Goal: Register for event/course

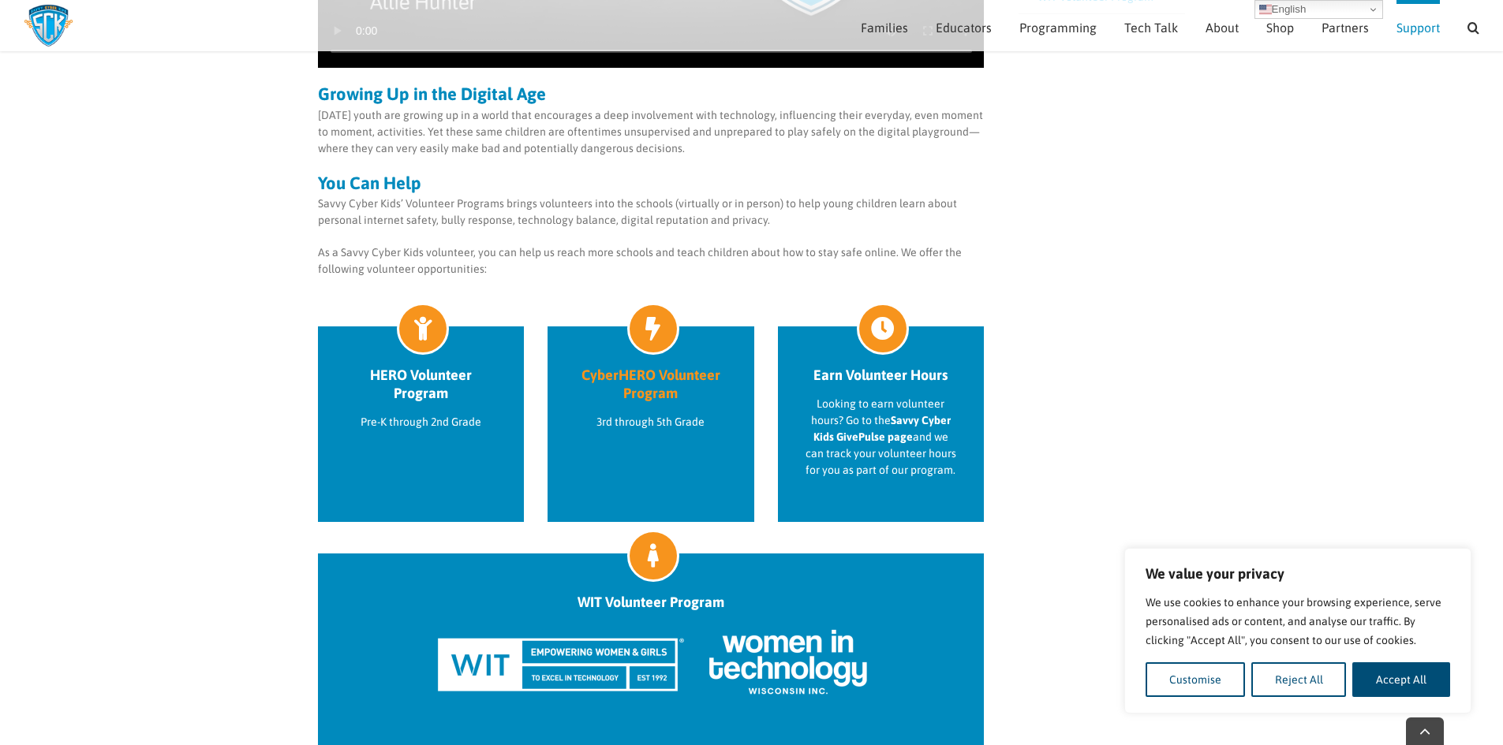
scroll to position [513, 0]
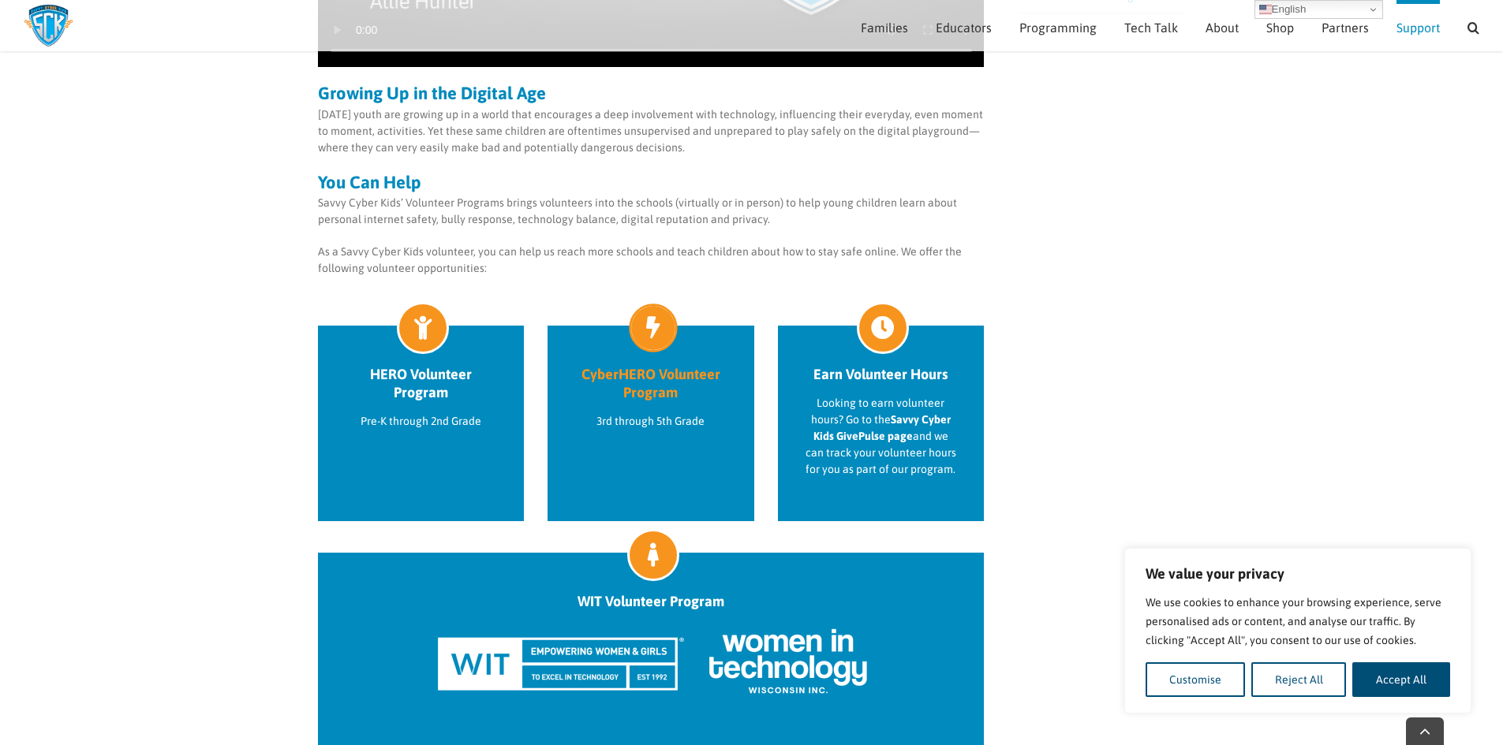
click at [628, 390] on h2 "CyberHERO Volunteer Program" at bounding box center [650, 383] width 151 height 36
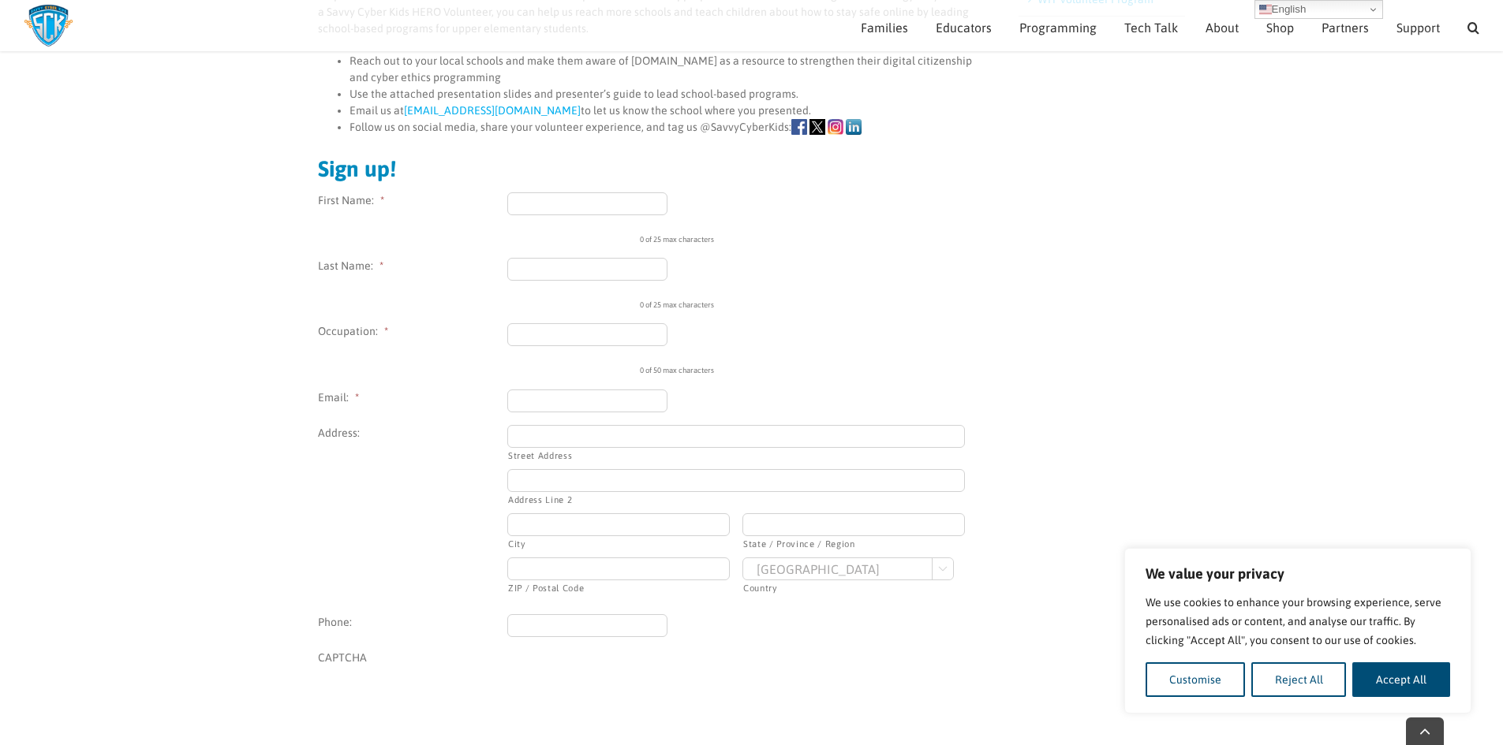
scroll to position [1009, 0]
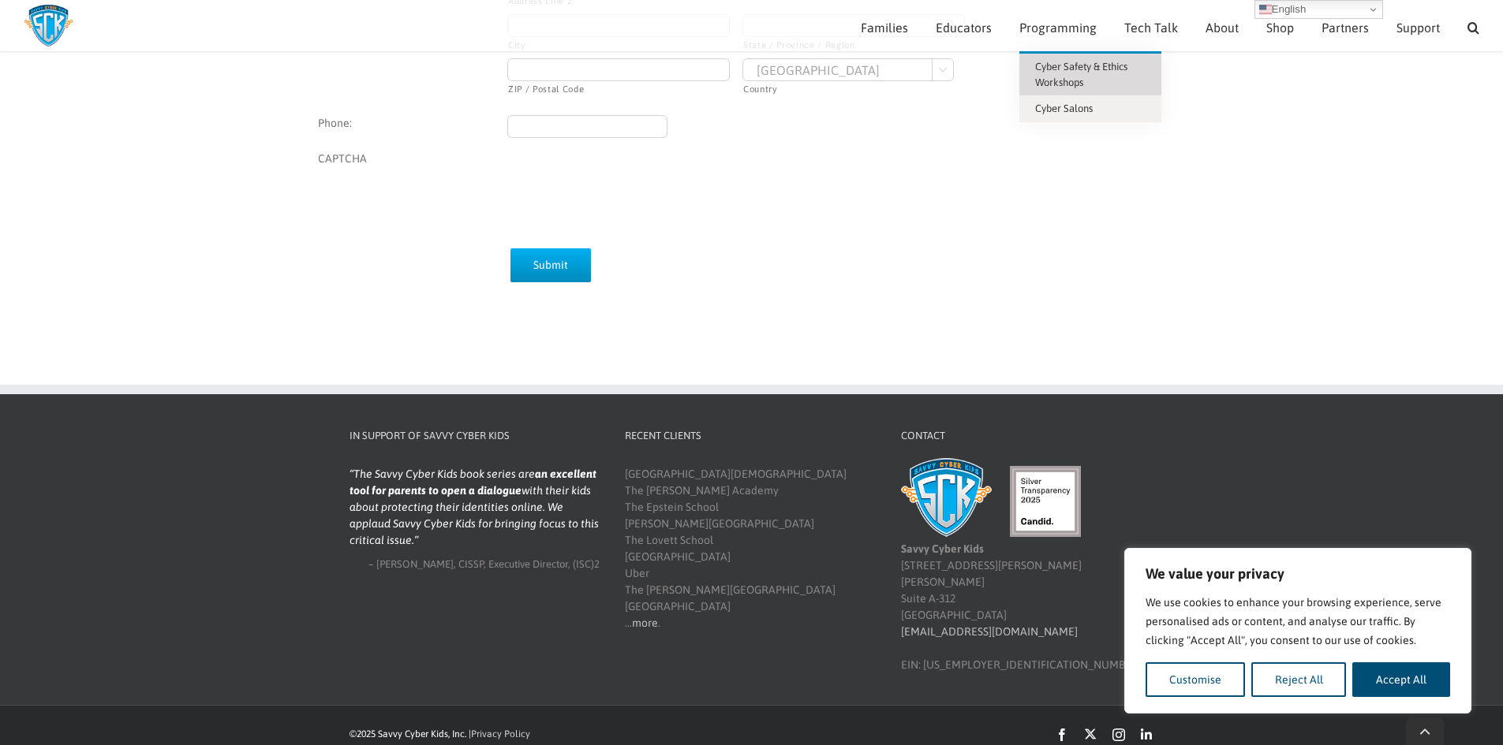
click at [1066, 80] on span "Cyber Safety & Ethics Workshops" at bounding box center [1081, 75] width 92 height 28
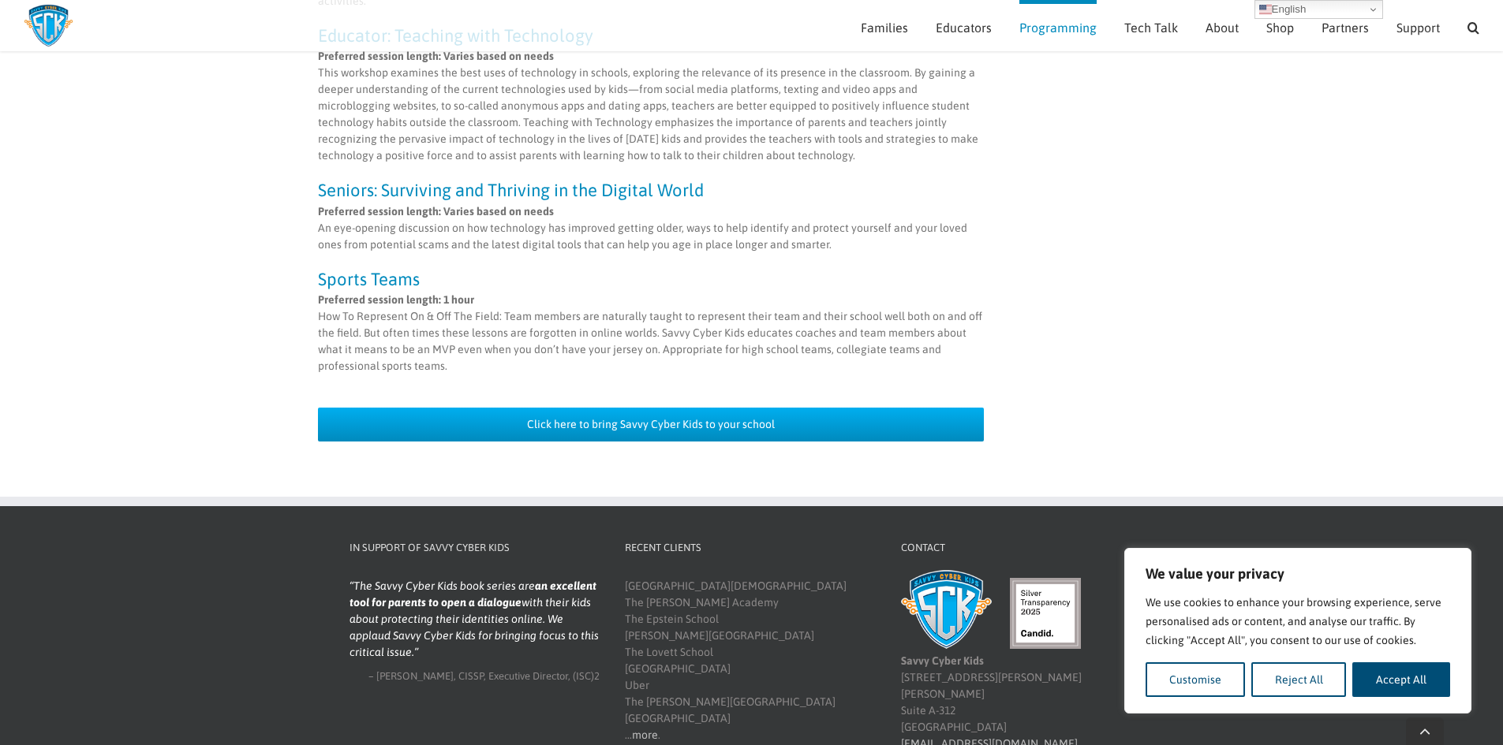
scroll to position [1536, 0]
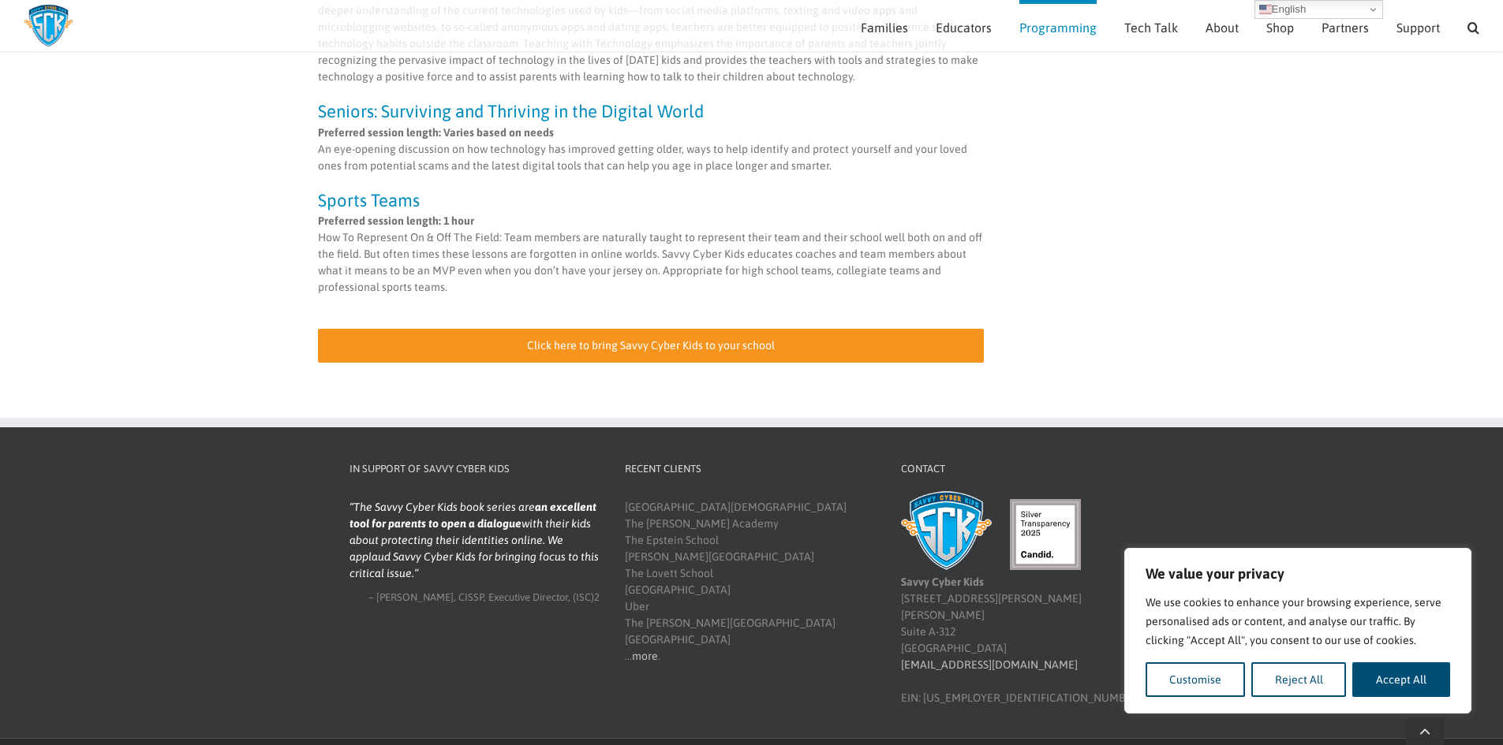
click at [617, 339] on span "Click here to bring Savvy Cyber Kids to your school" at bounding box center [651, 345] width 248 height 13
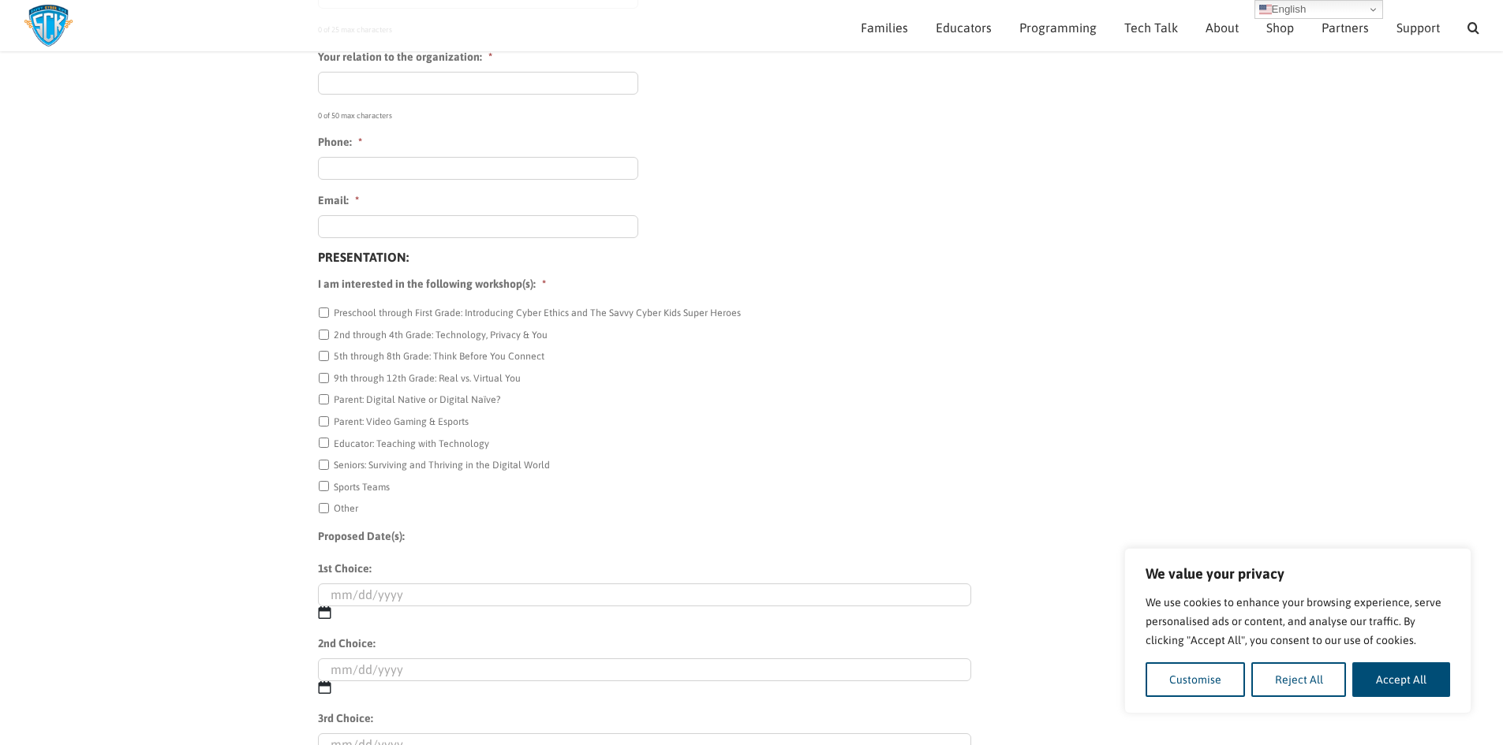
scroll to position [726, 0]
